Goal: Communication & Community: Answer question/provide support

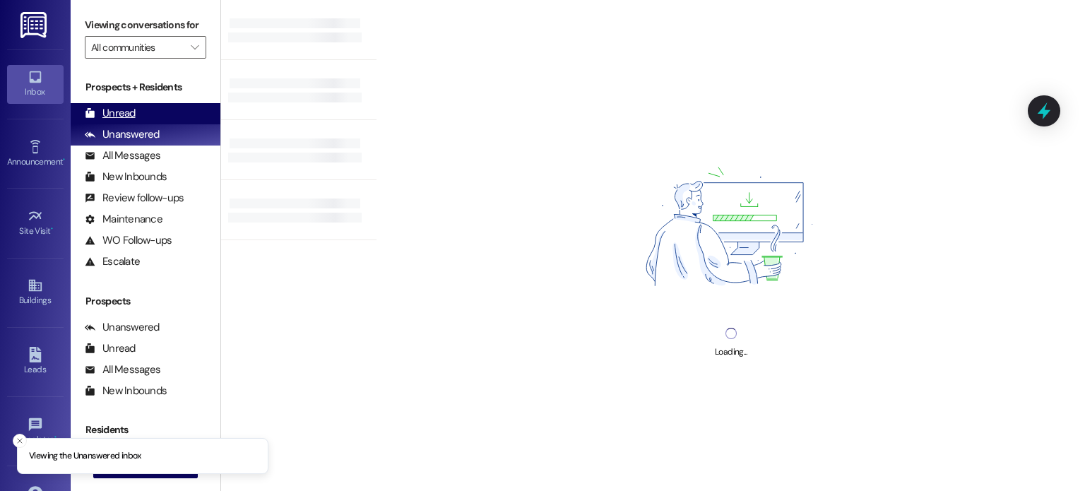
click at [150, 121] on div "Unread (0)" at bounding box center [146, 113] width 150 height 21
